Goal: Transaction & Acquisition: Purchase product/service

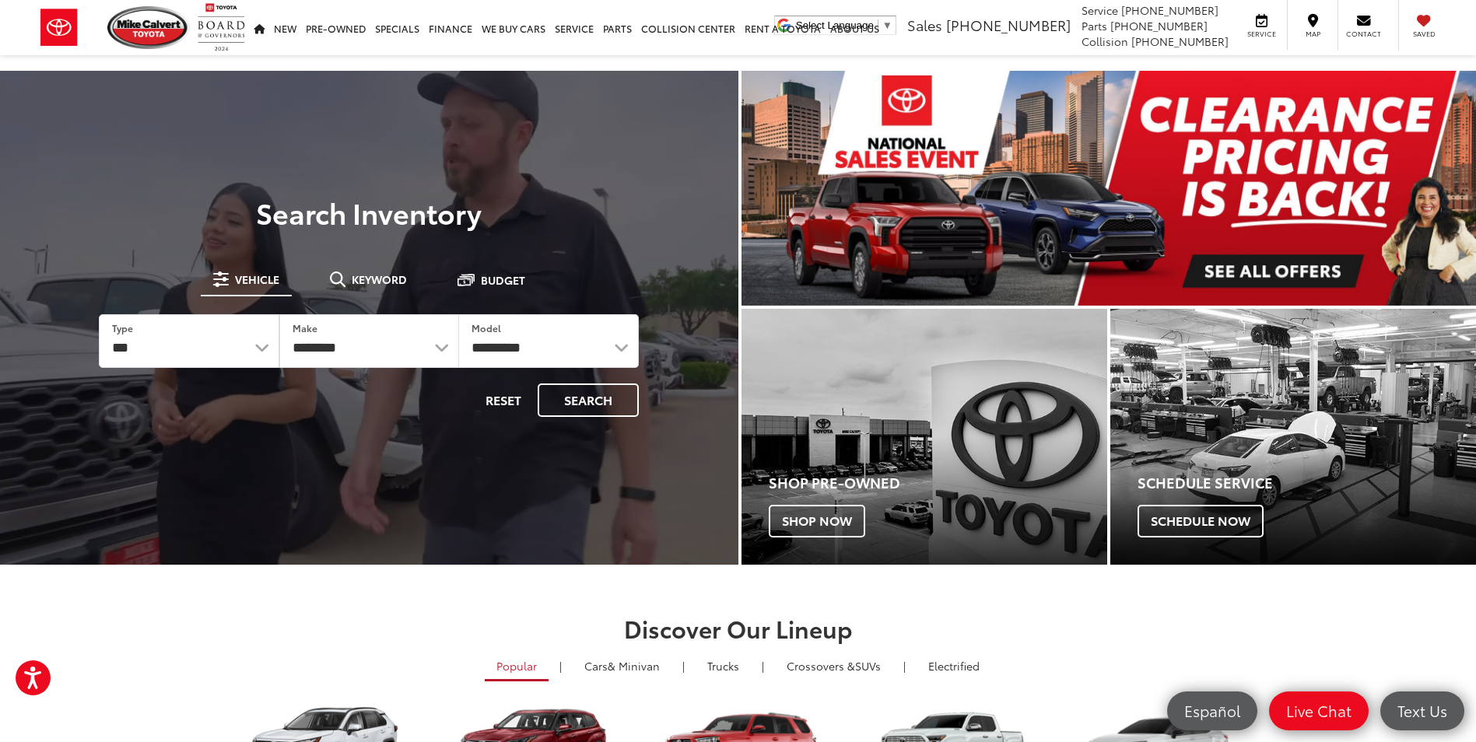
click at [375, 279] on span "Keyword" at bounding box center [379, 279] width 55 height 11
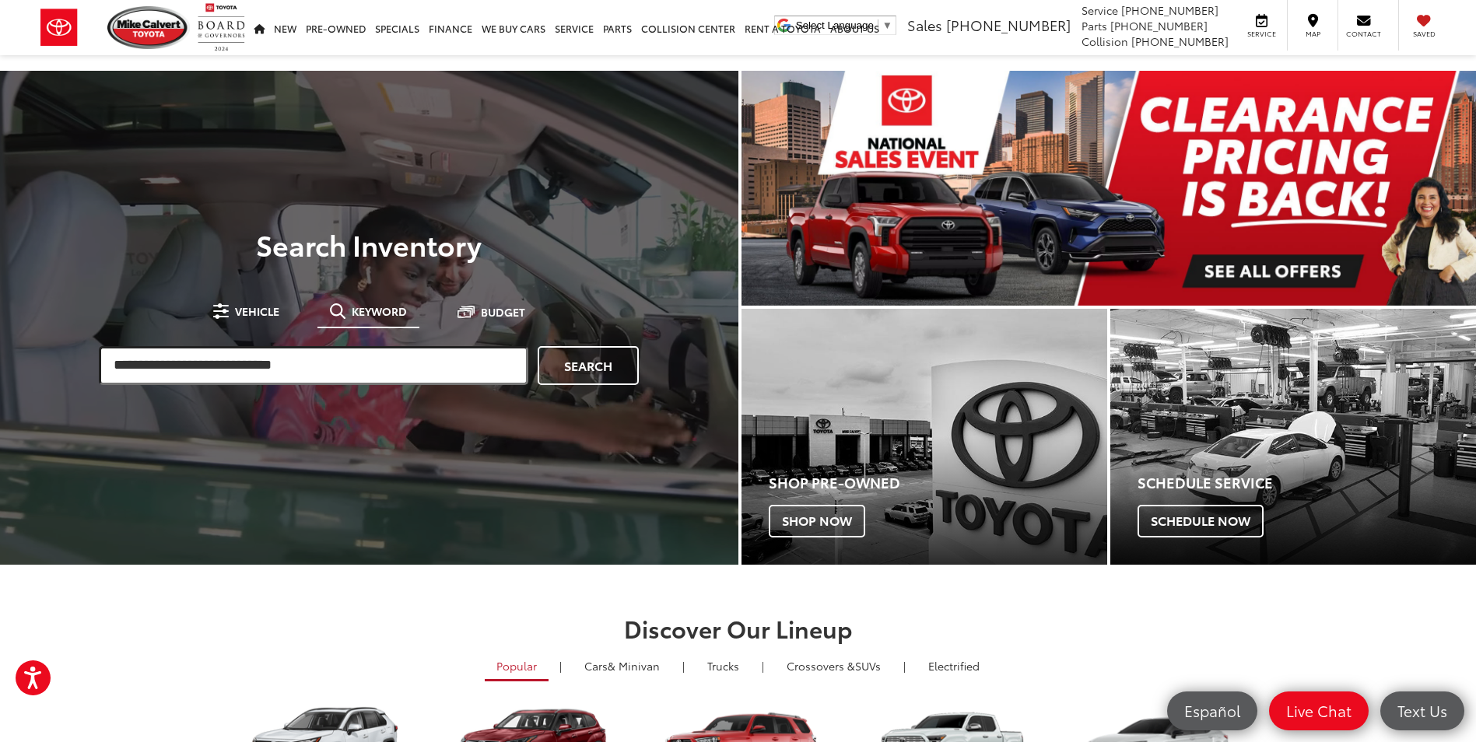
click at [369, 360] on input "search" at bounding box center [314, 365] width 430 height 39
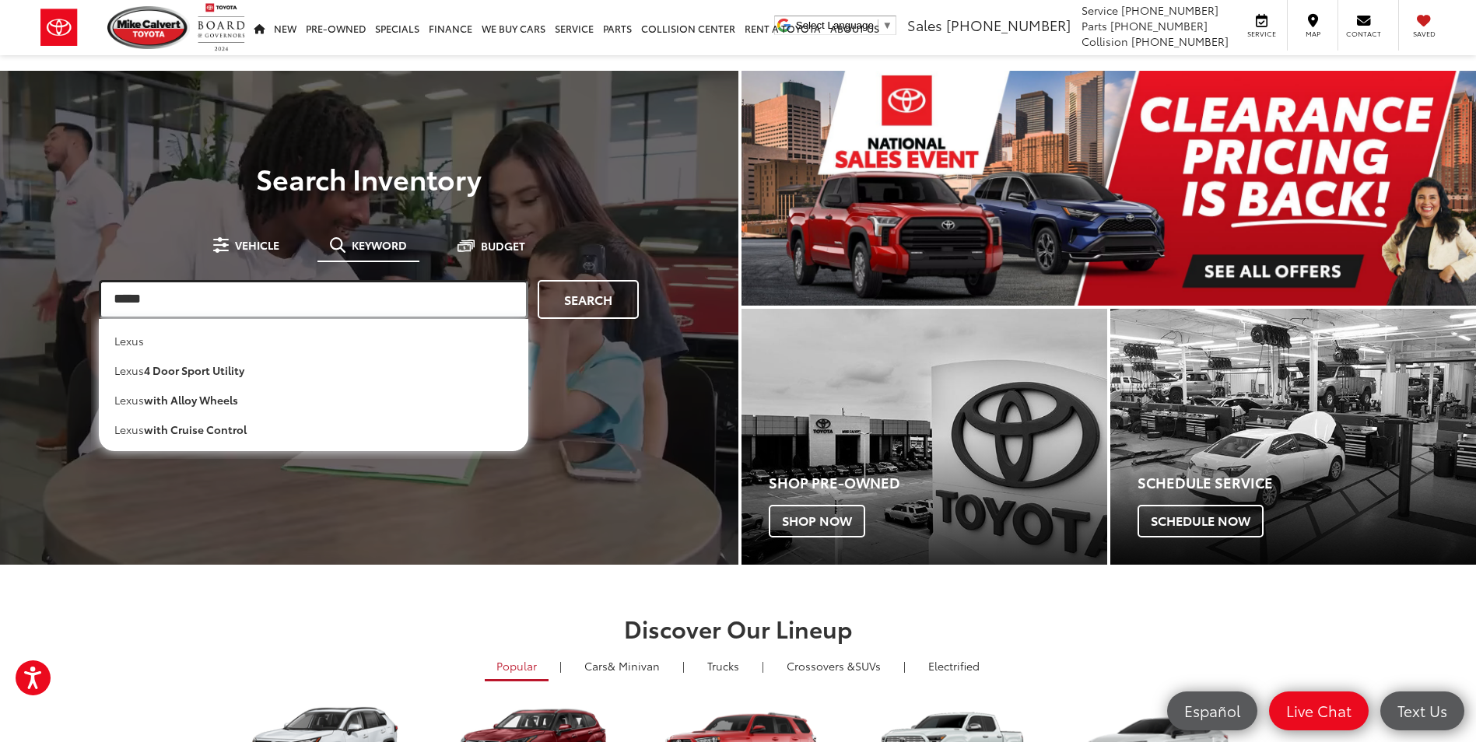
type input "*****"
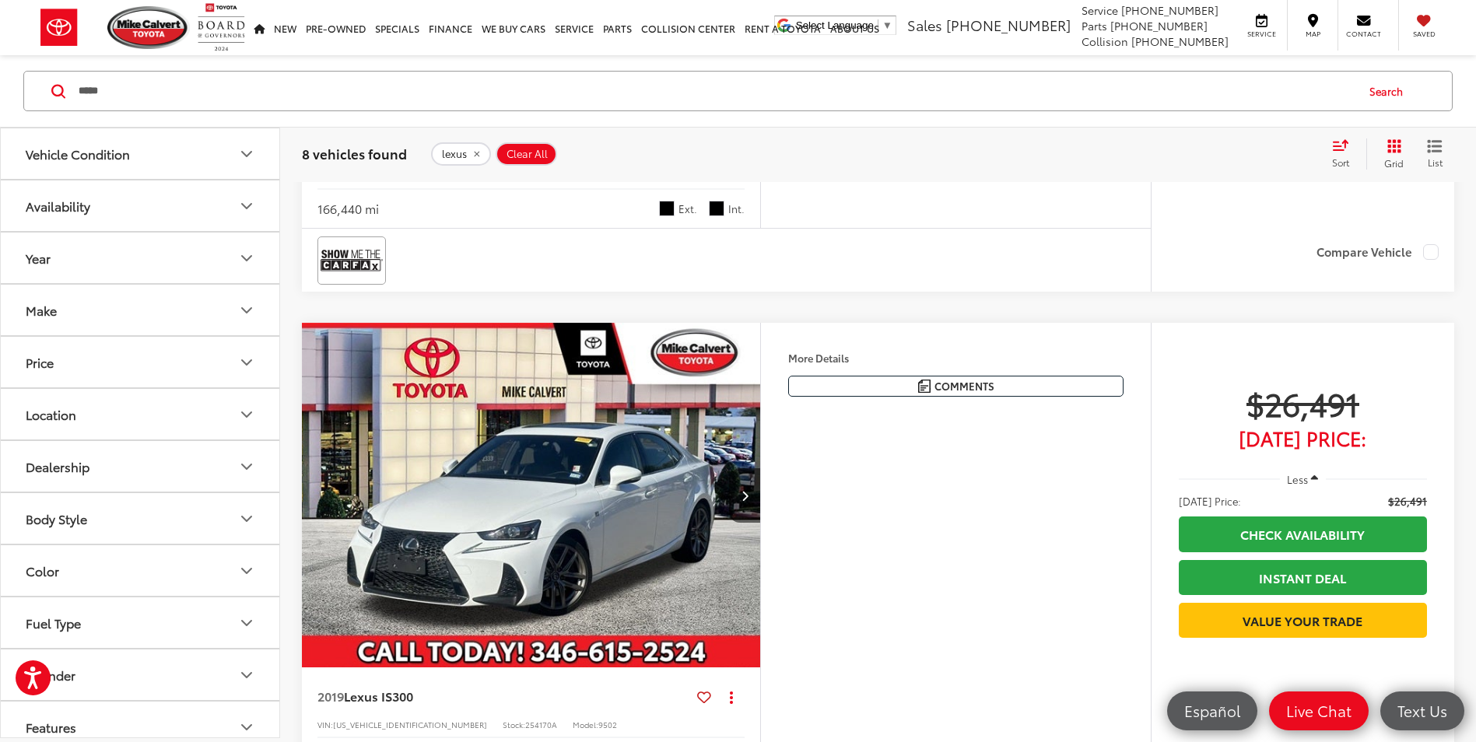
scroll to position [2307, 0]
